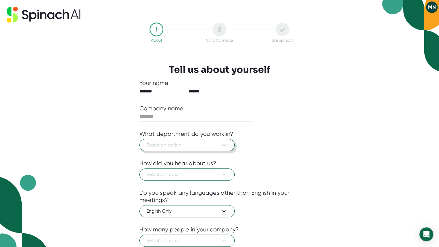
click at [224, 143] on icon at bounding box center [224, 145] width 7 height 7
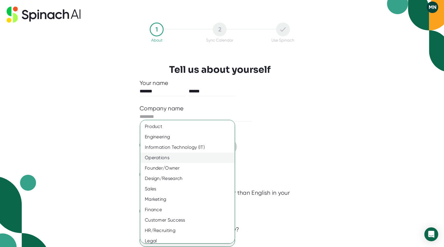
click at [167, 157] on div "Operations" at bounding box center [189, 158] width 99 height 10
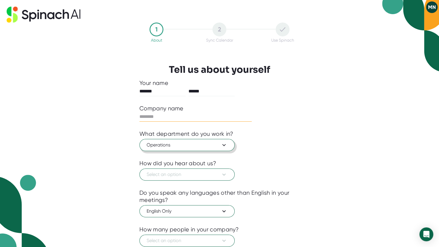
click at [162, 118] on input "text" at bounding box center [196, 116] width 112 height 9
type input "***"
click at [162, 174] on span "Select an option" at bounding box center [187, 174] width 81 height 7
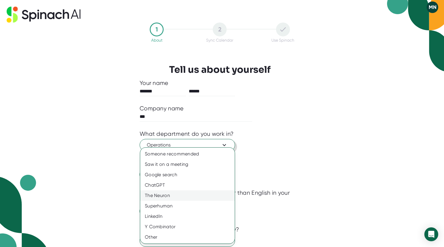
click at [164, 193] on div "The Neuron" at bounding box center [187, 195] width 94 height 10
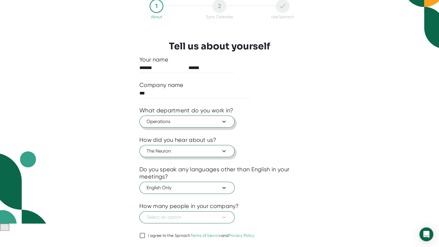
scroll to position [39, 0]
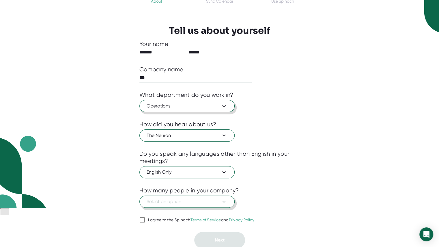
click at [223, 201] on icon at bounding box center [224, 201] width 7 height 7
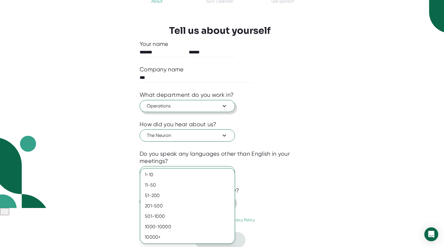
click at [223, 201] on div "201-500" at bounding box center [187, 206] width 94 height 10
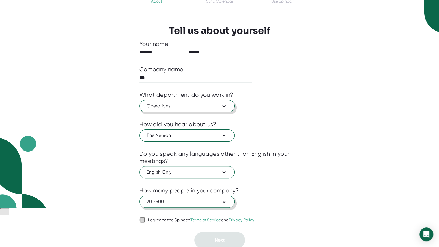
click at [141, 219] on input "I agree to the Spinach Terms of Service and Privacy Policy" at bounding box center [143, 219] width 6 height 7
checkbox input "true"
click at [212, 237] on button "Next" at bounding box center [219, 240] width 51 height 16
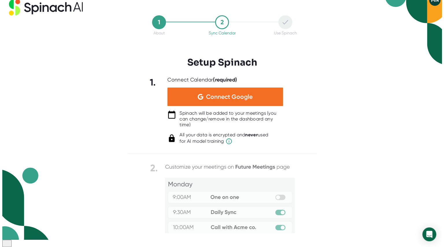
scroll to position [0, 0]
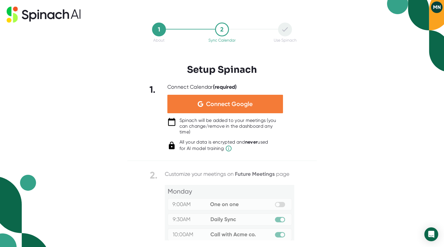
click at [239, 103] on span "Connect Google" at bounding box center [229, 104] width 47 height 6
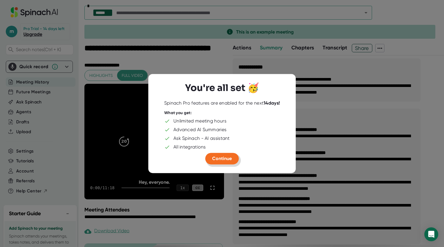
click at [231, 155] on button "Continue" at bounding box center [222, 159] width 34 height 12
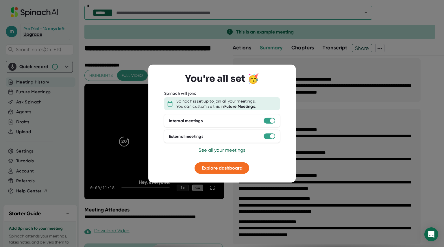
click at [409, 49] on div at bounding box center [222, 123] width 444 height 247
